Goal: Task Accomplishment & Management: Manage account settings

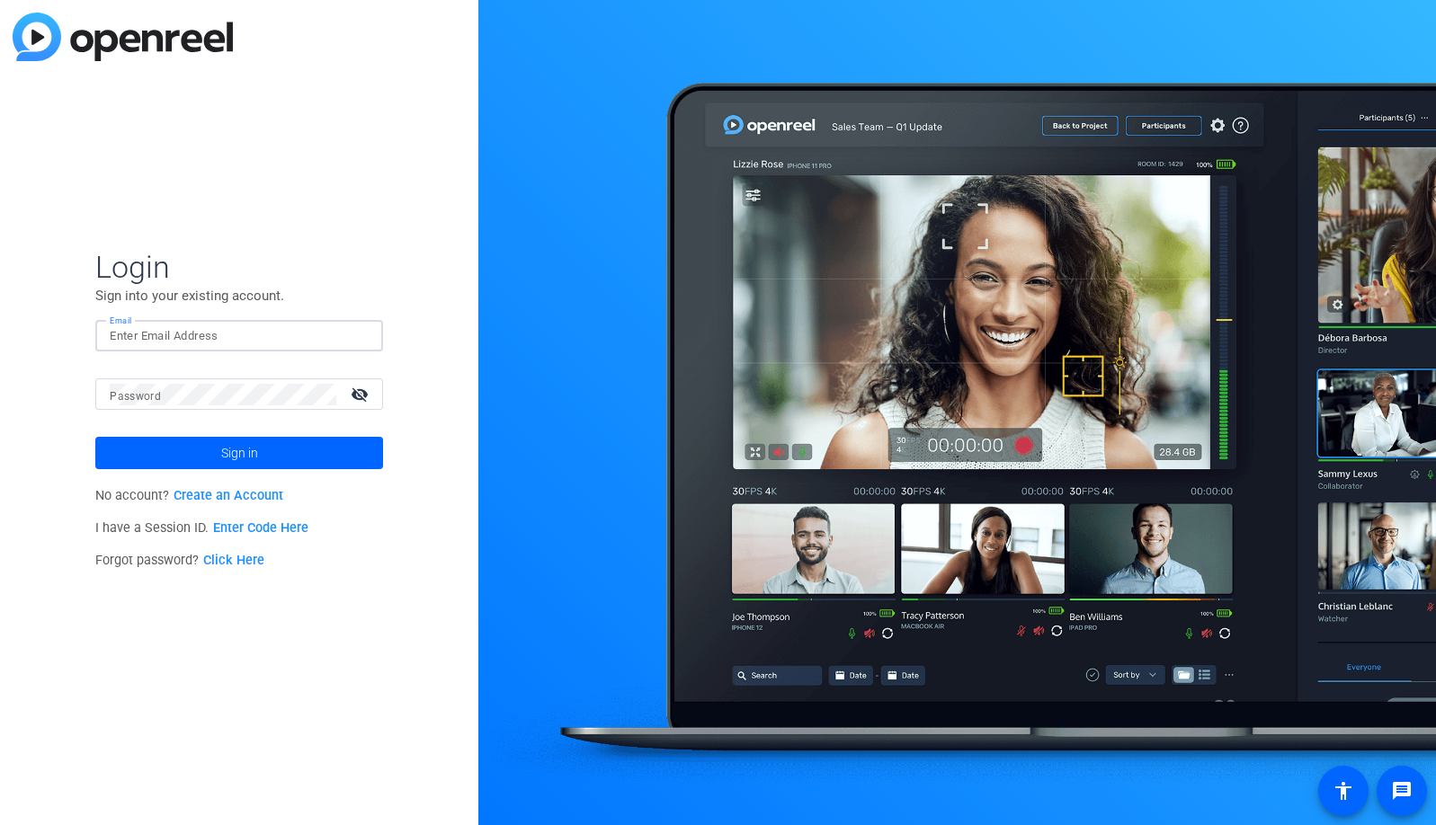
click at [352, 342] on div at bounding box center [239, 335] width 259 height 31
click at [168, 327] on input "Email" at bounding box center [239, 336] width 259 height 22
click at [351, 332] on img at bounding box center [353, 336] width 13 height 22
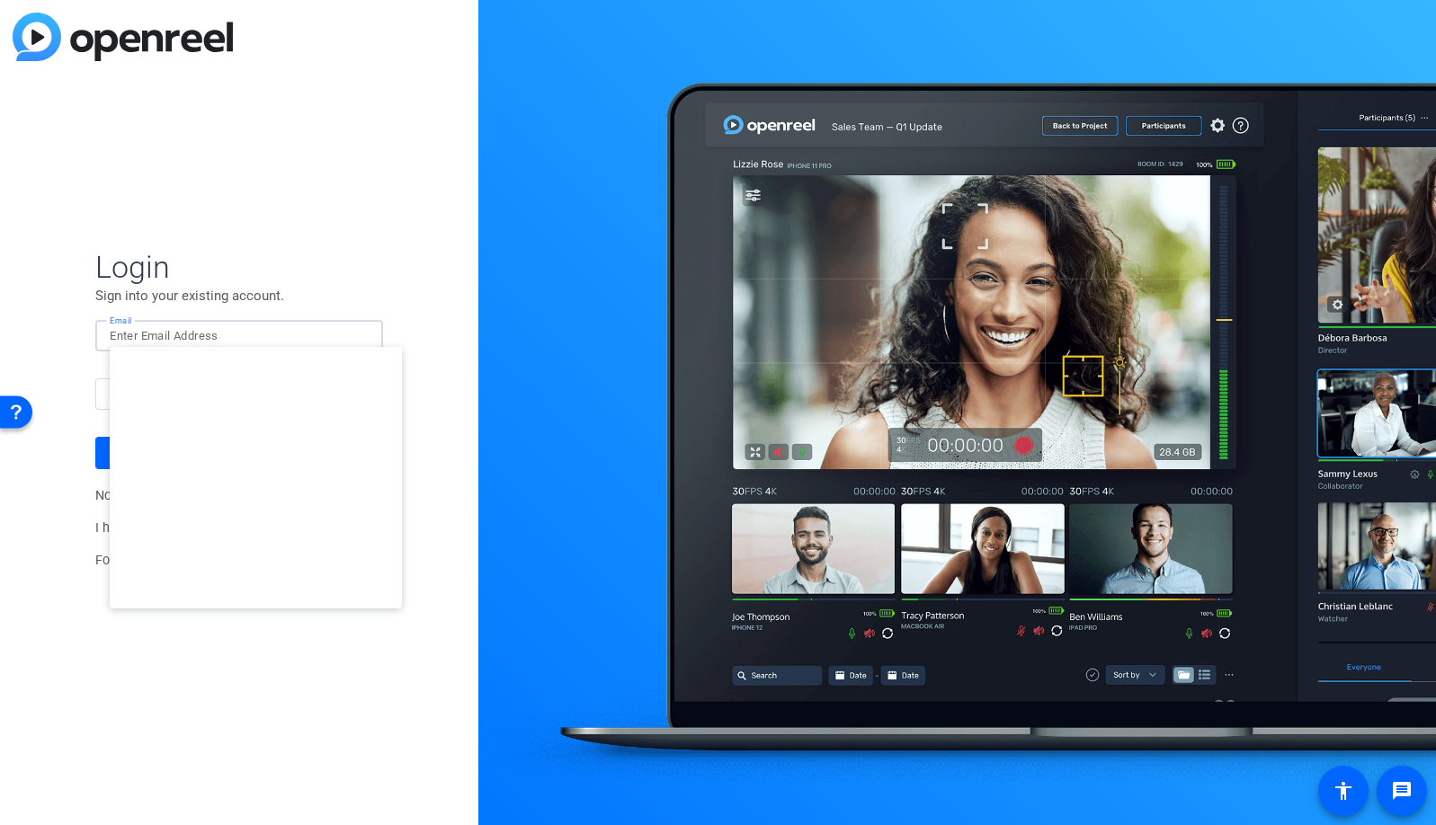
type input "[EMAIL_ADDRESS][DOMAIN_NAME]"
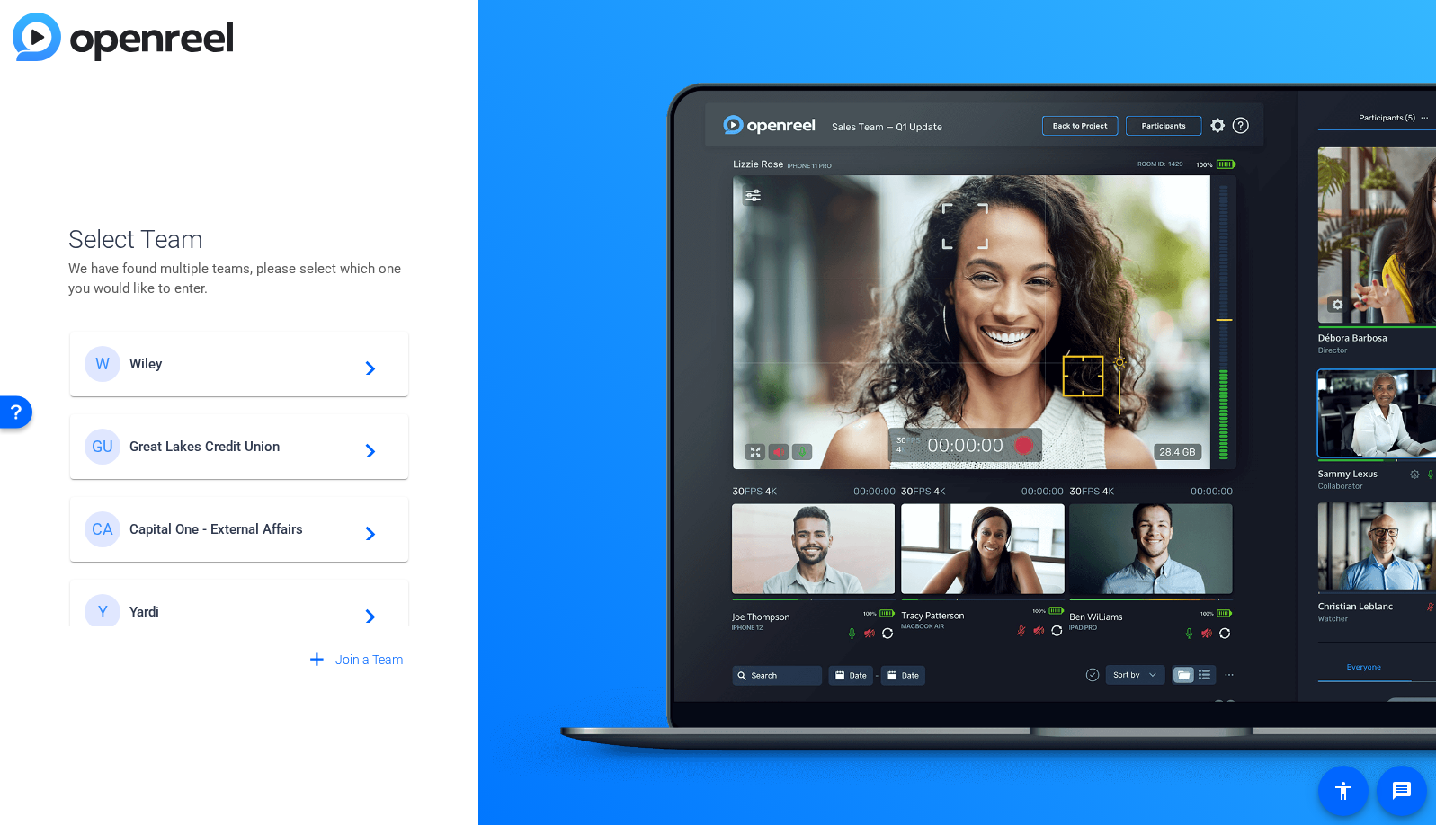
click at [245, 449] on span "Great Lakes Credit Union" at bounding box center [241, 447] width 225 height 16
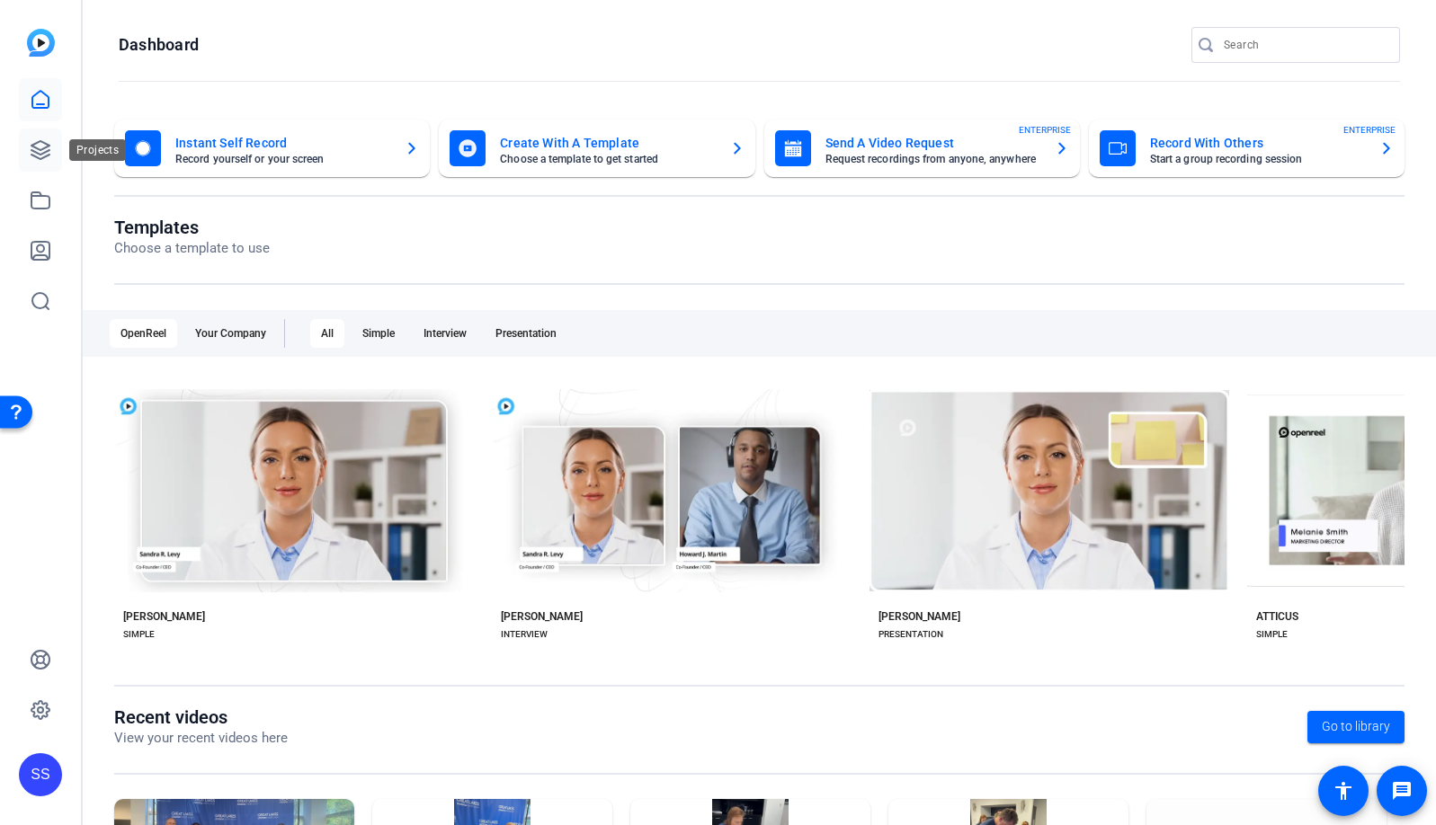
click at [31, 156] on icon at bounding box center [41, 150] width 22 height 22
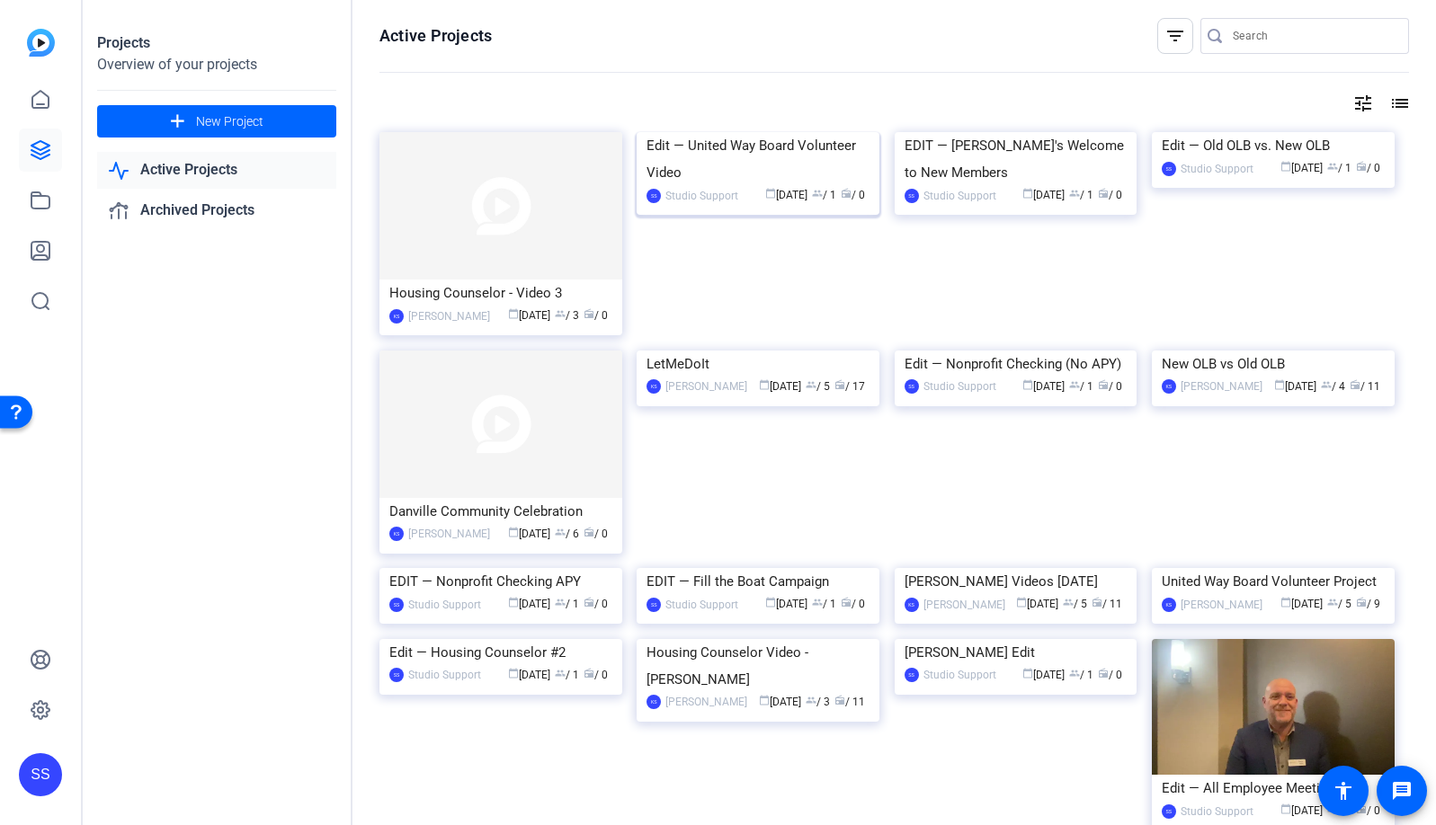
click at [750, 132] on img at bounding box center [757, 132] width 243 height 0
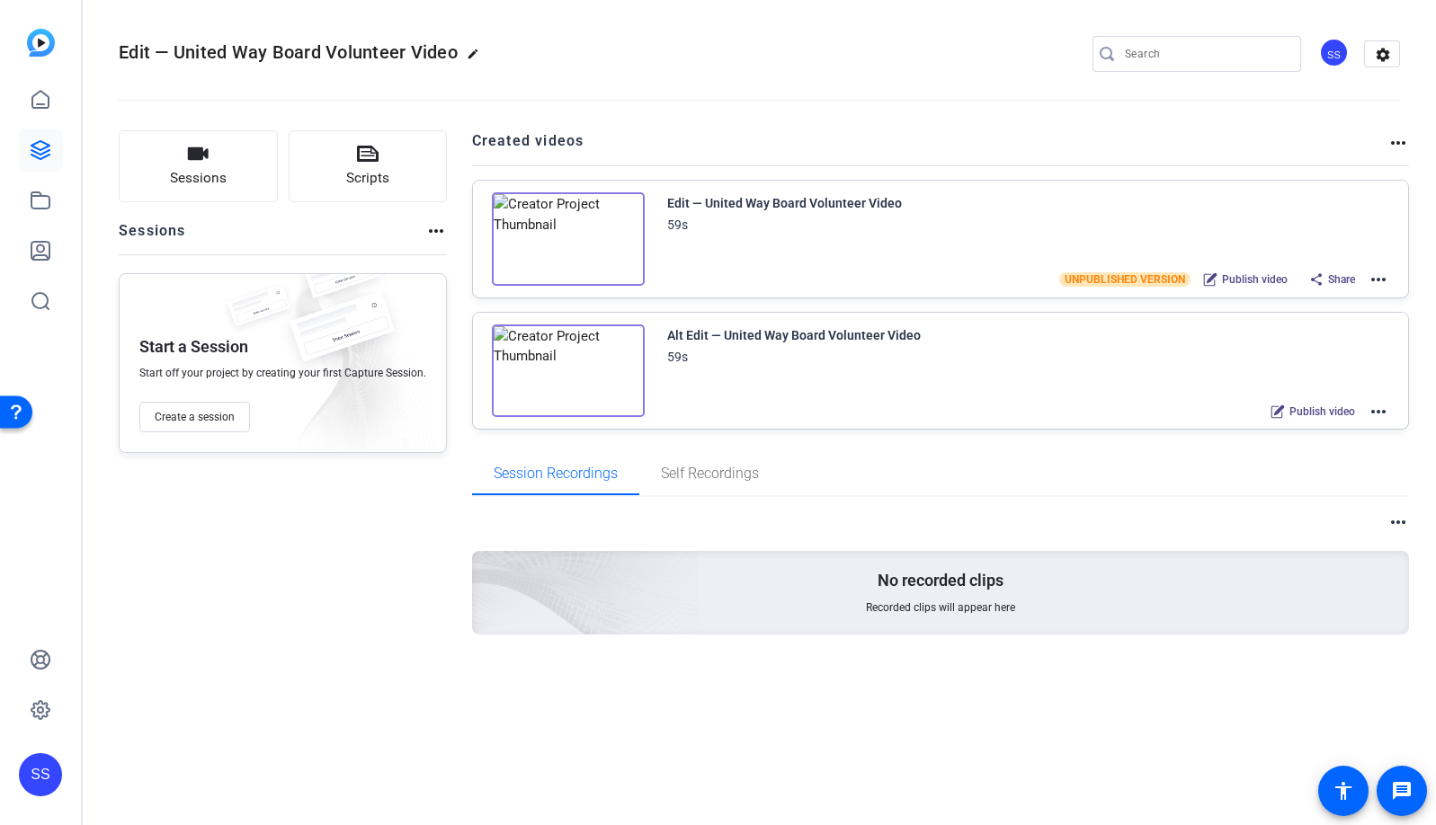
click at [1380, 281] on mat-icon "more_horiz" at bounding box center [1378, 280] width 22 height 22
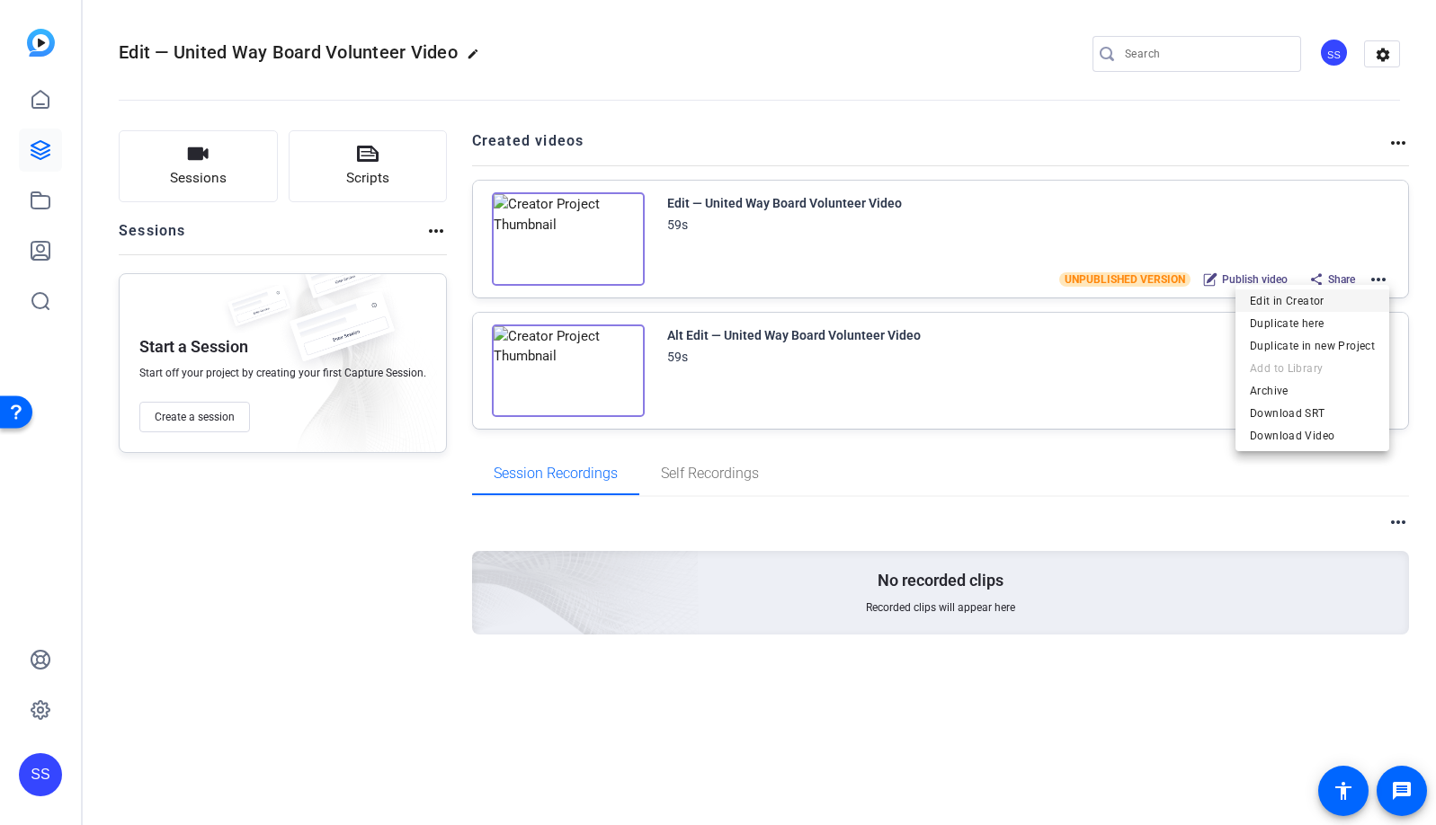
click at [1336, 303] on span "Edit in Creator" at bounding box center [1311, 301] width 125 height 22
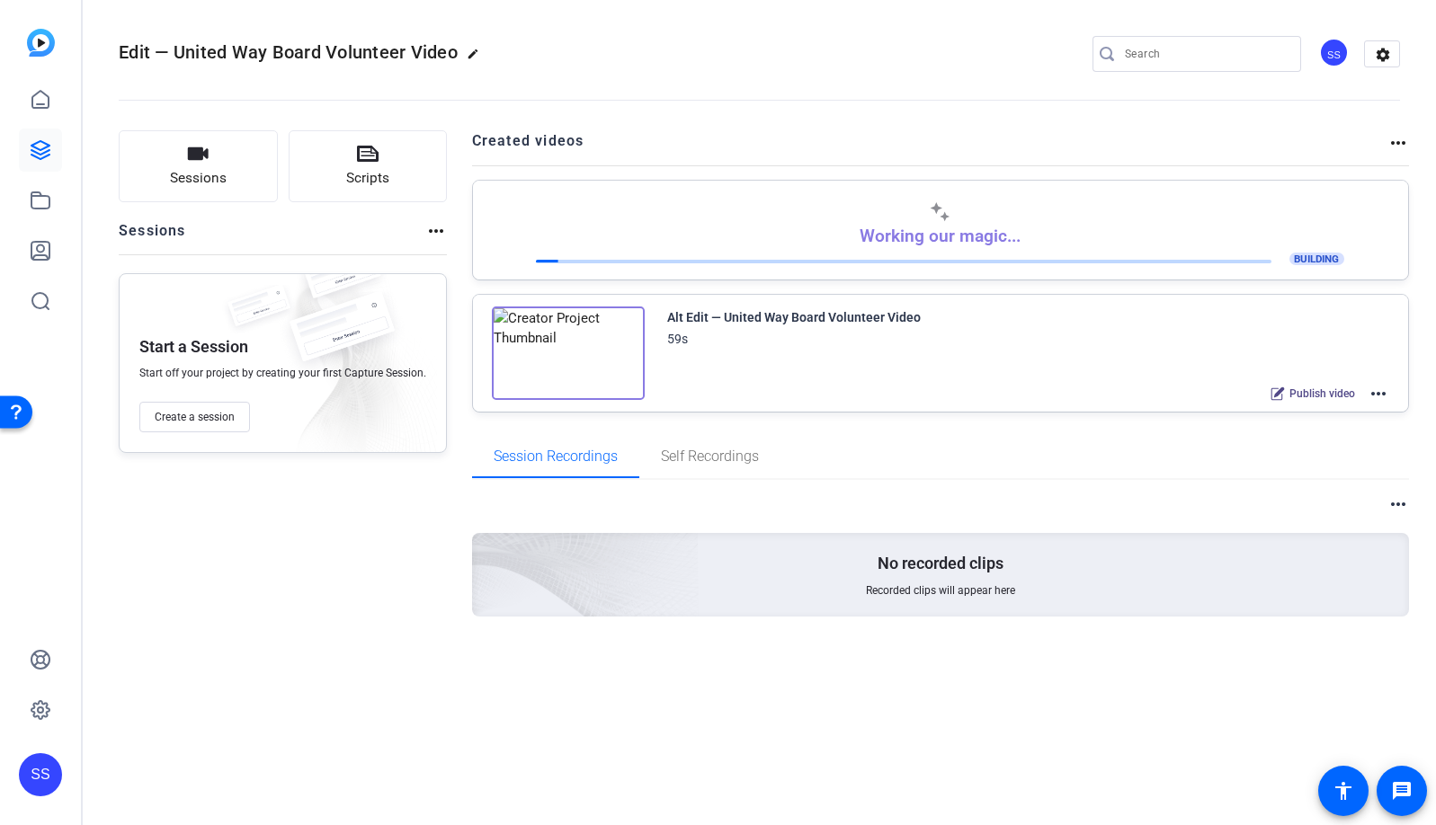
click at [47, 771] on div "SS" at bounding box center [40, 774] width 43 height 43
click at [235, 752] on mat-icon "logout" at bounding box center [238, 749] width 22 height 22
